Goal: Task Accomplishment & Management: Use online tool/utility

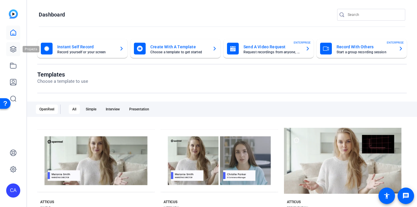
click at [11, 53] on link at bounding box center [13, 49] width 14 height 14
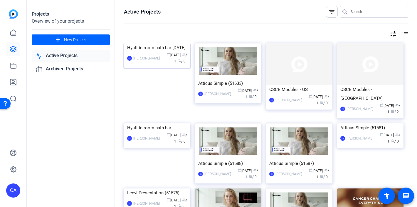
click at [147, 43] on img at bounding box center [157, 43] width 66 height 0
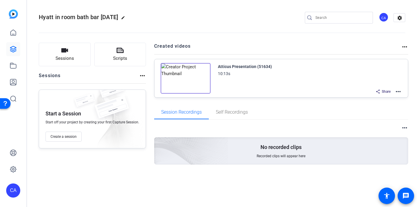
click at [400, 91] on mat-icon "more_horiz" at bounding box center [398, 91] width 7 height 7
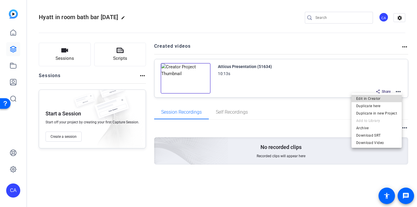
click at [381, 99] on span "Edit in Creator" at bounding box center [376, 98] width 41 height 7
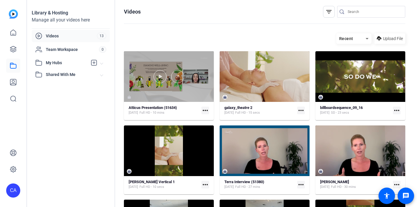
click at [163, 82] on div at bounding box center [169, 76] width 90 height 13
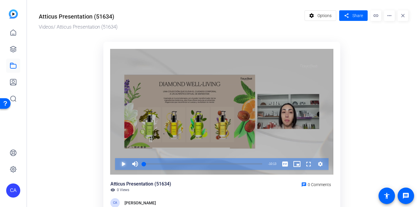
click at [118, 166] on span "Video Player" at bounding box center [118, 164] width 0 height 12
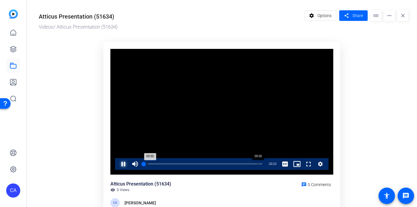
click at [258, 164] on div "Loaded : 3.38% 09:50 00:00" at bounding box center [203, 163] width 118 height 1
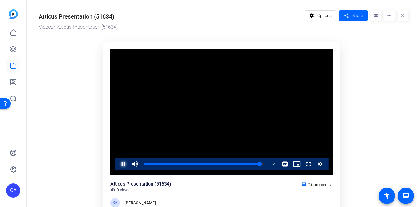
click at [118, 163] on span "Video Player" at bounding box center [118, 164] width 0 height 12
click at [12, 49] on icon at bounding box center [13, 49] width 7 height 7
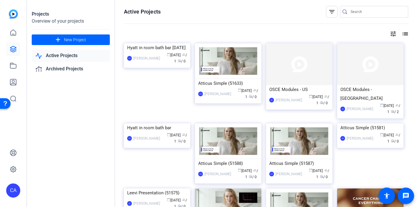
click at [153, 43] on img at bounding box center [157, 43] width 66 height 0
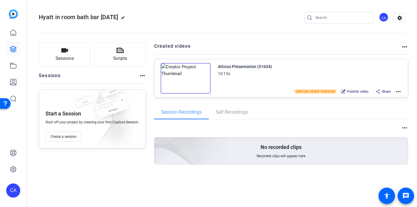
click at [398, 92] on mat-icon "more_horiz" at bounding box center [398, 91] width 7 height 7
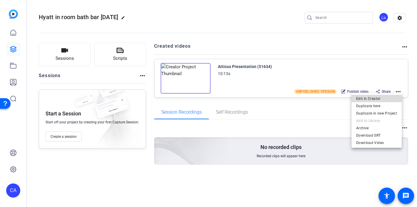
click at [378, 100] on span "Edit in Creator" at bounding box center [376, 98] width 41 height 7
